Goal: Navigation & Orientation: Find specific page/section

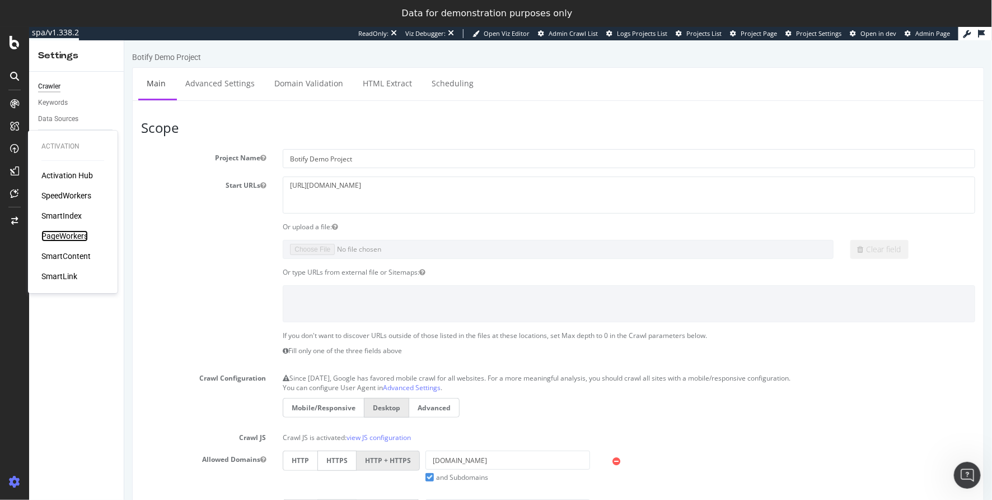
click at [74, 240] on div "PageWorkers" at bounding box center [64, 235] width 46 height 11
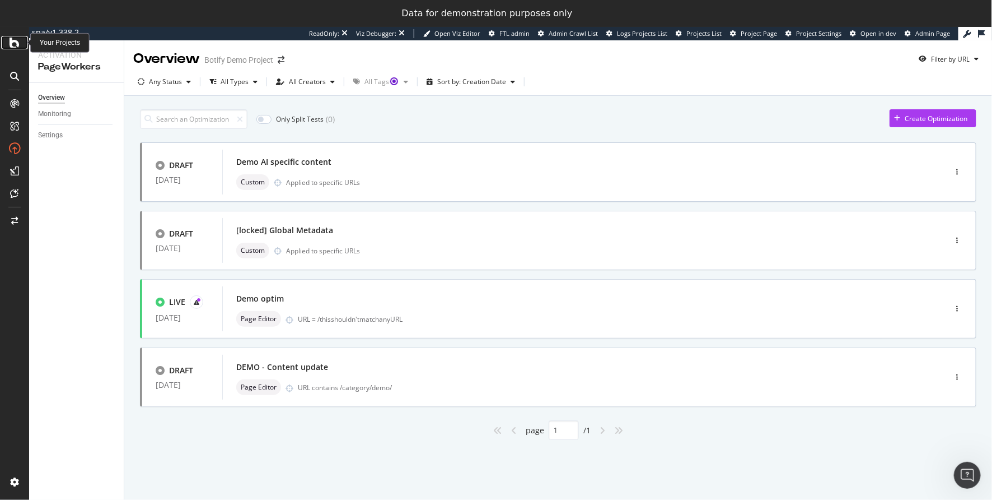
click at [17, 44] on icon at bounding box center [15, 42] width 10 height 13
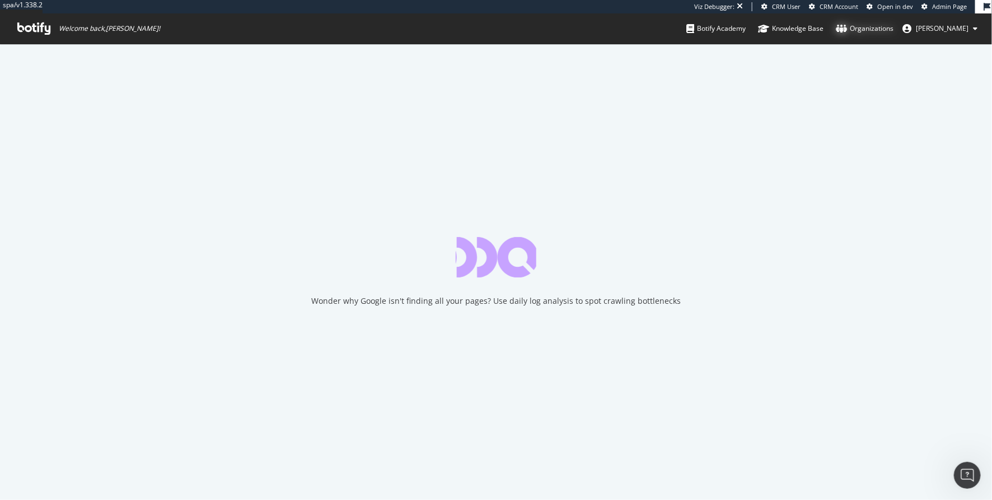
click at [880, 28] on div "Organizations" at bounding box center [865, 28] width 58 height 11
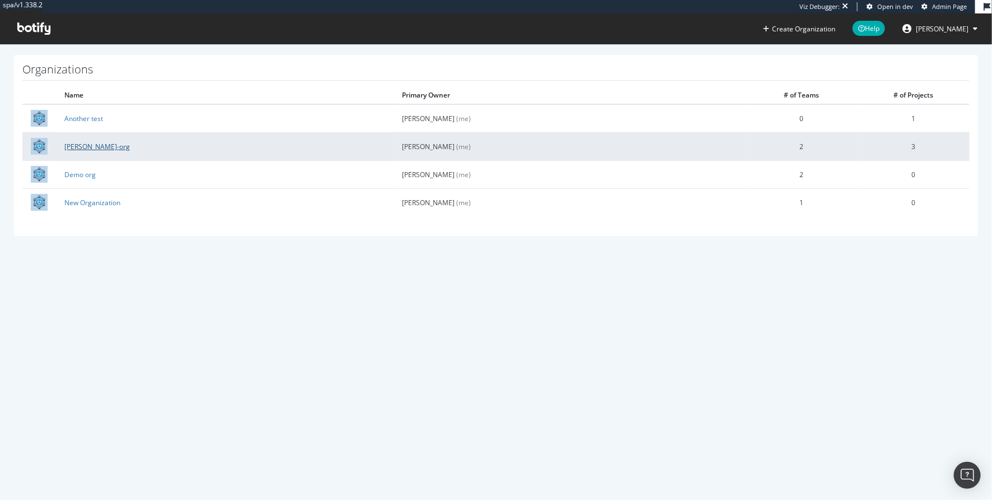
click at [89, 148] on link "[PERSON_NAME]-org" at bounding box center [97, 147] width 66 height 10
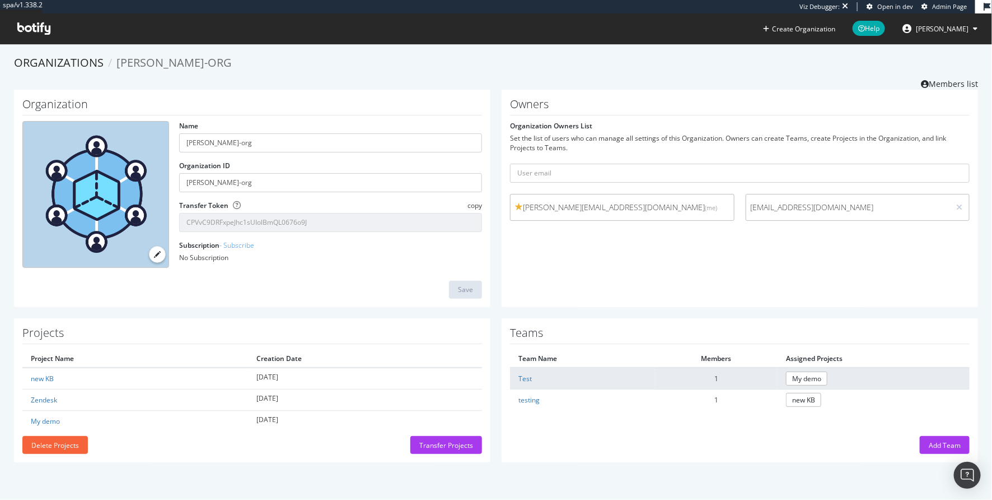
click at [512, 375] on td "Test" at bounding box center [582, 378] width 145 height 22
click at [523, 375] on link "Test" at bounding box center [525, 379] width 13 height 10
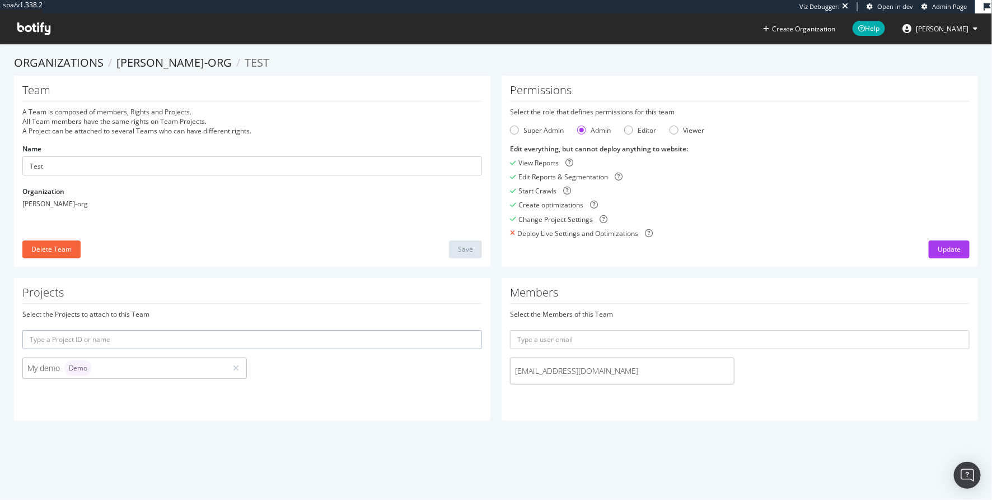
click at [953, 30] on span "[PERSON_NAME]" at bounding box center [942, 29] width 53 height 10
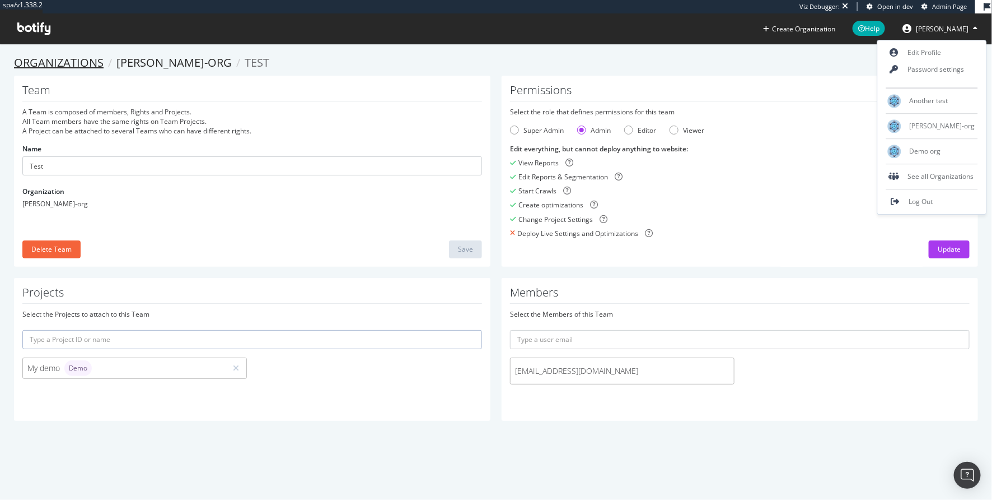
click at [69, 69] on link "Organizations" at bounding box center [59, 62] width 90 height 15
